Goal: Task Accomplishment & Management: Use online tool/utility

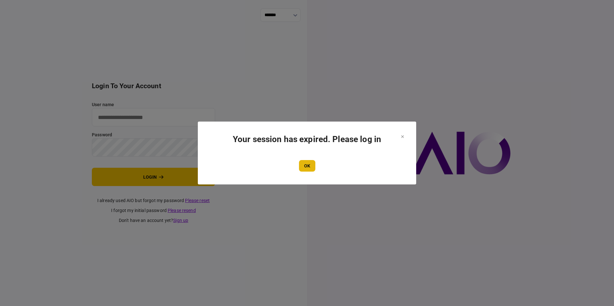
click at [306, 163] on button "OK" at bounding box center [307, 166] width 16 height 12
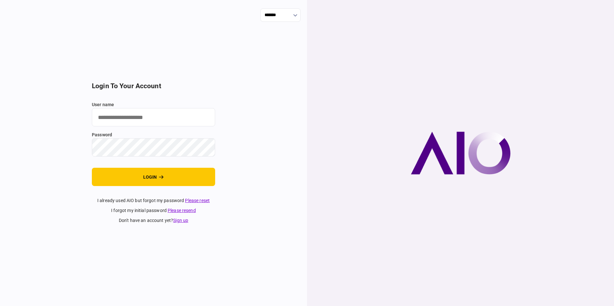
click at [121, 118] on input "user name" at bounding box center [153, 117] width 123 height 18
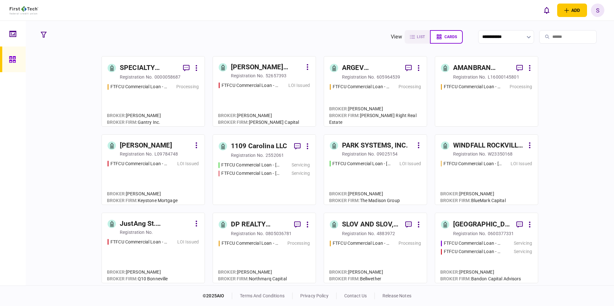
click at [539, 34] on input "search" at bounding box center [568, 36] width 58 height 13
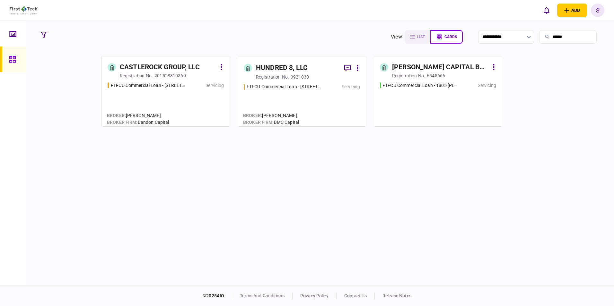
type input "******"
click at [146, 80] on link "CASTLEROCK GROUP, LLC registration no. 201528810360 FTFCU Commercial Loan - [ST…" at bounding box center [166, 91] width 129 height 71
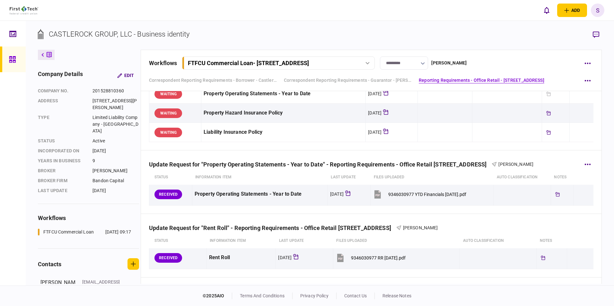
scroll to position [353, 0]
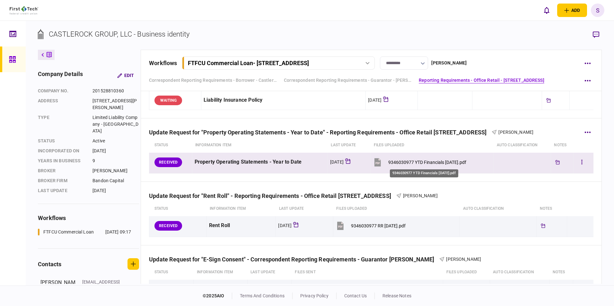
click at [416, 163] on div "9346030977 YTD Financials [DATE].pdf" at bounding box center [427, 162] width 78 height 5
click at [577, 164] on button "button" at bounding box center [582, 163] width 12 height 12
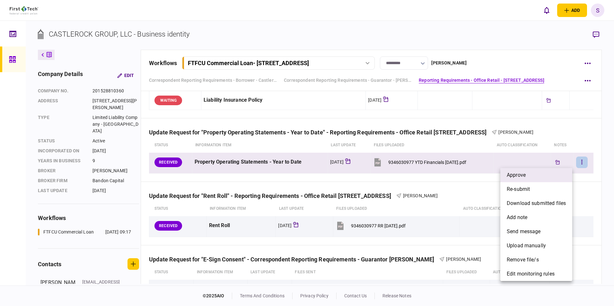
click at [522, 176] on span "approve" at bounding box center [516, 176] width 19 height 8
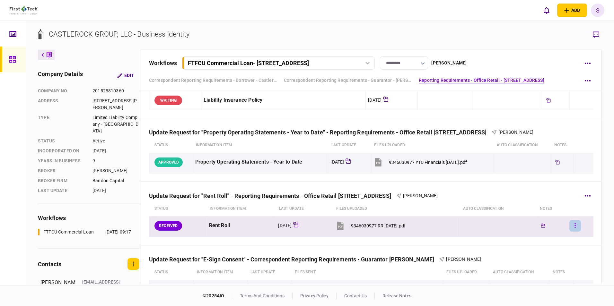
click at [571, 225] on button "button" at bounding box center [576, 226] width 12 height 12
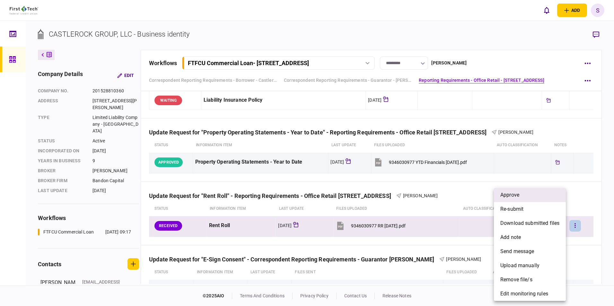
click at [522, 196] on li "approve" at bounding box center [530, 195] width 72 height 14
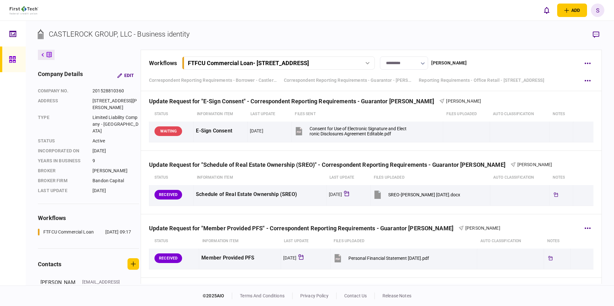
scroll to position [546, 0]
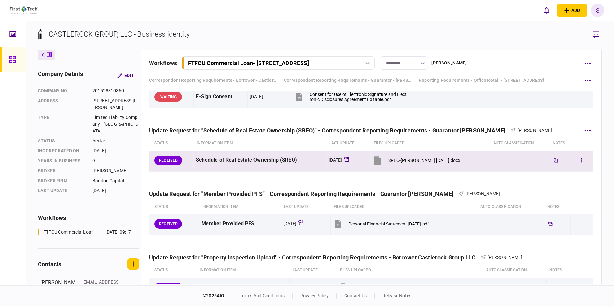
click at [409, 158] on div "SREO-[PERSON_NAME] [DATE].docx" at bounding box center [424, 160] width 72 height 5
click at [403, 161] on div "SREO-[PERSON_NAME] [DATE].docx" at bounding box center [424, 160] width 72 height 5
click at [581, 160] on icon "button" at bounding box center [581, 160] width 1 height 6
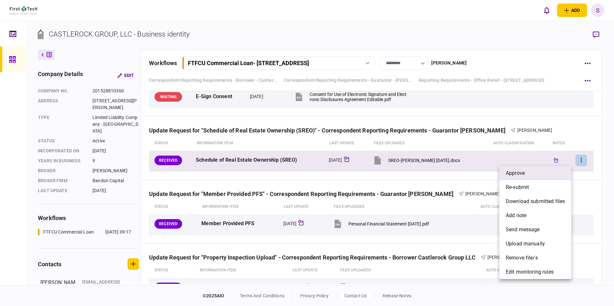
click at [527, 172] on li "approve" at bounding box center [536, 173] width 72 height 14
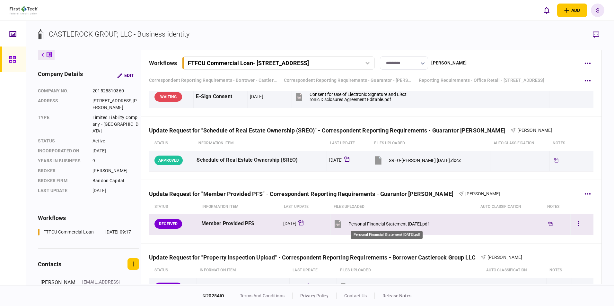
click at [398, 225] on div "Personal Financial Statement [DATE].pdf" at bounding box center [389, 224] width 81 height 5
click at [573, 222] on button "button" at bounding box center [579, 224] width 12 height 12
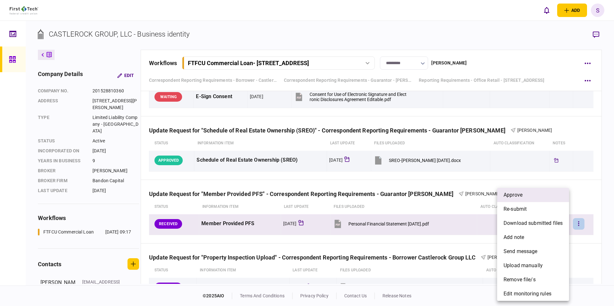
click at [528, 192] on li "approve" at bounding box center [533, 195] width 72 height 14
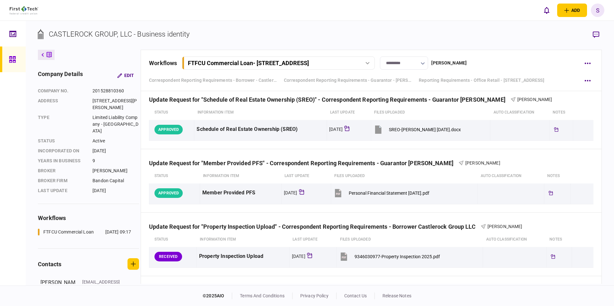
scroll to position [675, 0]
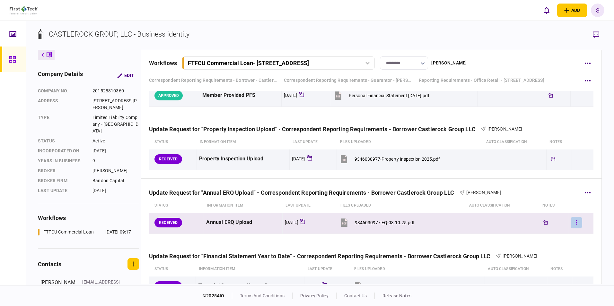
click at [574, 224] on button "button" at bounding box center [577, 223] width 12 height 12
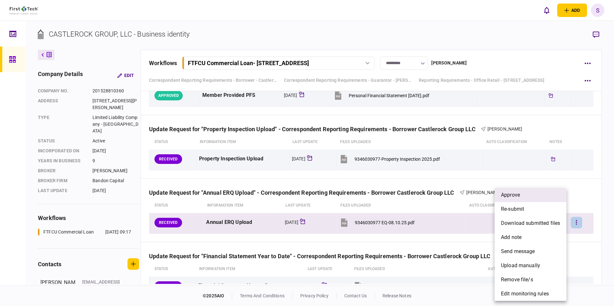
click at [529, 198] on li "approve" at bounding box center [531, 195] width 72 height 14
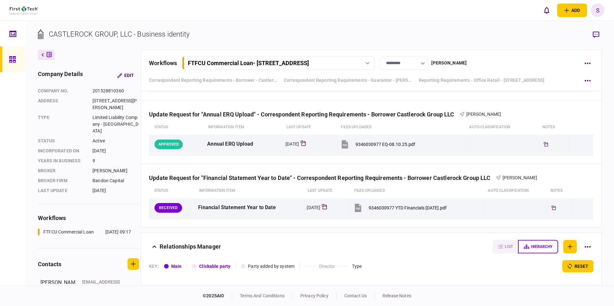
scroll to position [707, 0]
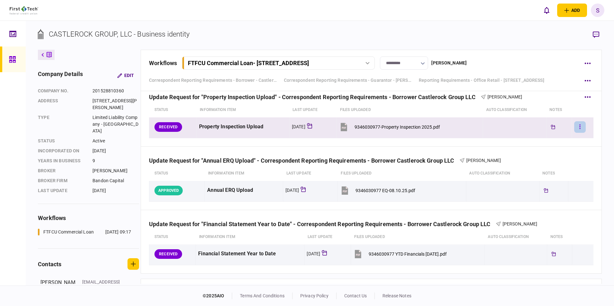
click at [580, 125] on icon "button" at bounding box center [580, 127] width 1 height 4
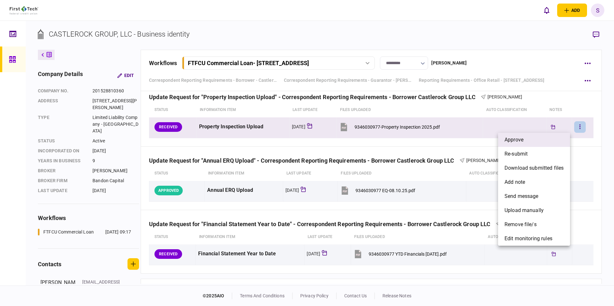
click at [520, 140] on span "approve" at bounding box center [514, 140] width 19 height 8
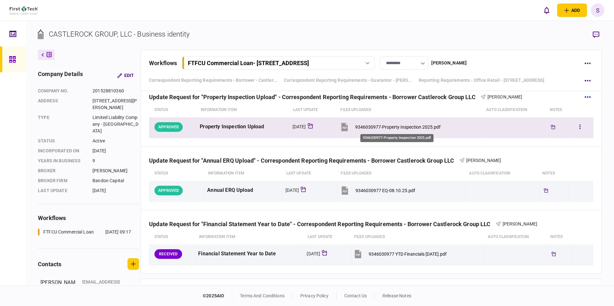
click at [395, 127] on div "9346030977-Property Inspection 2025.pdf" at bounding box center [397, 127] width 85 height 5
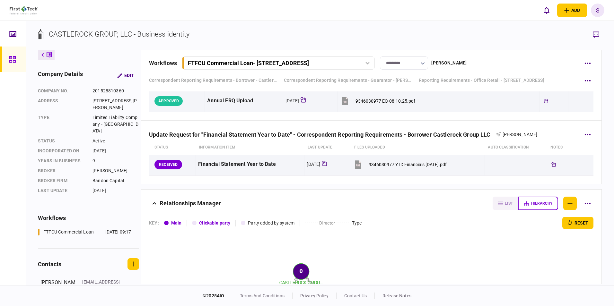
scroll to position [803, 0]
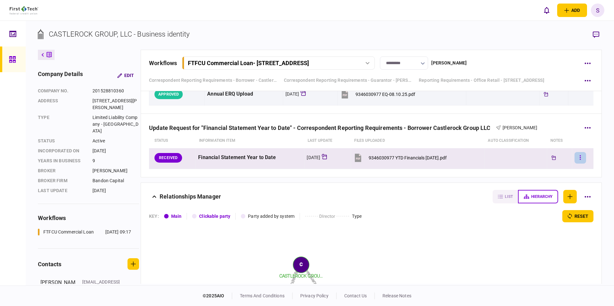
click at [580, 159] on icon "button" at bounding box center [580, 158] width 1 height 6
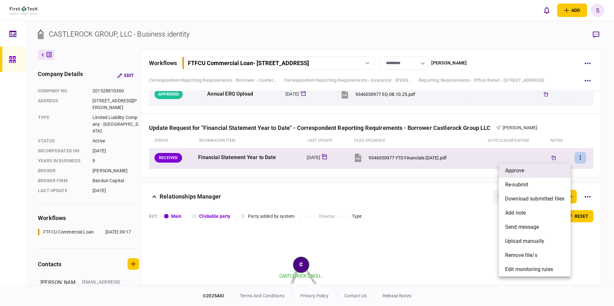
click at [528, 172] on li "approve" at bounding box center [535, 171] width 72 height 14
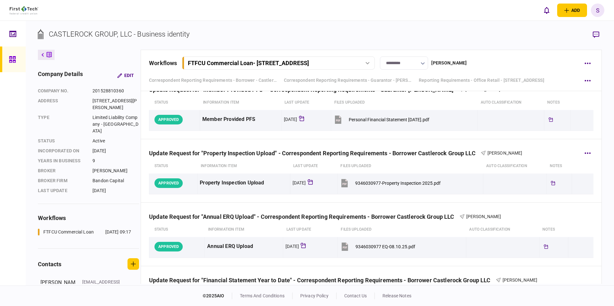
scroll to position [546, 0]
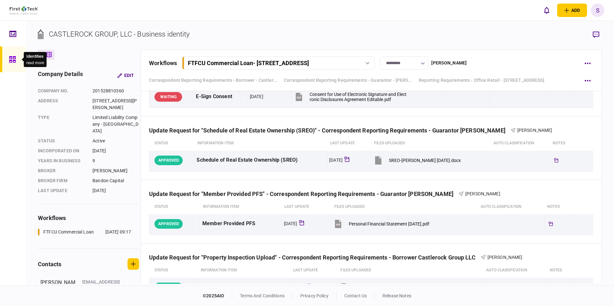
click at [13, 59] on icon at bounding box center [12, 59] width 7 height 7
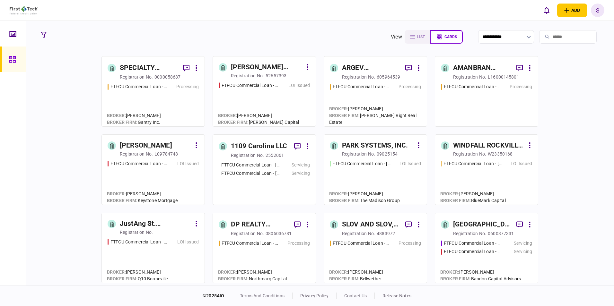
click at [555, 36] on input "search" at bounding box center [568, 36] width 58 height 13
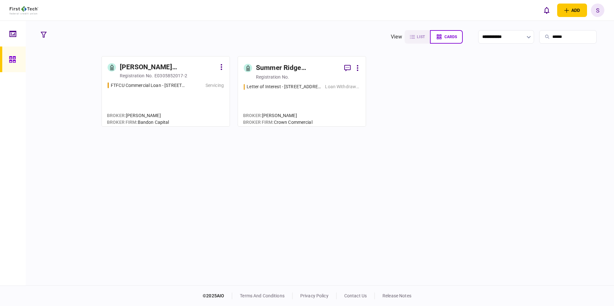
type input "******"
click at [155, 85] on div "FTFCU Commercial Loan - [STREET_ADDRESS]" at bounding box center [148, 85] width 75 height 7
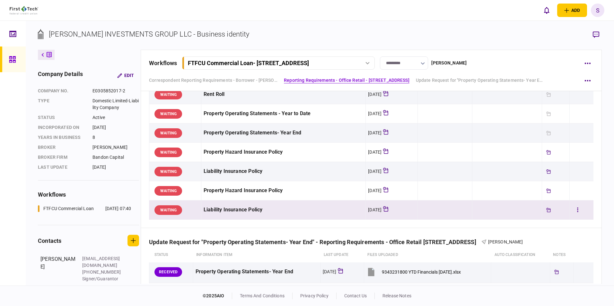
scroll to position [257, 0]
